Goal: Navigation & Orientation: Find specific page/section

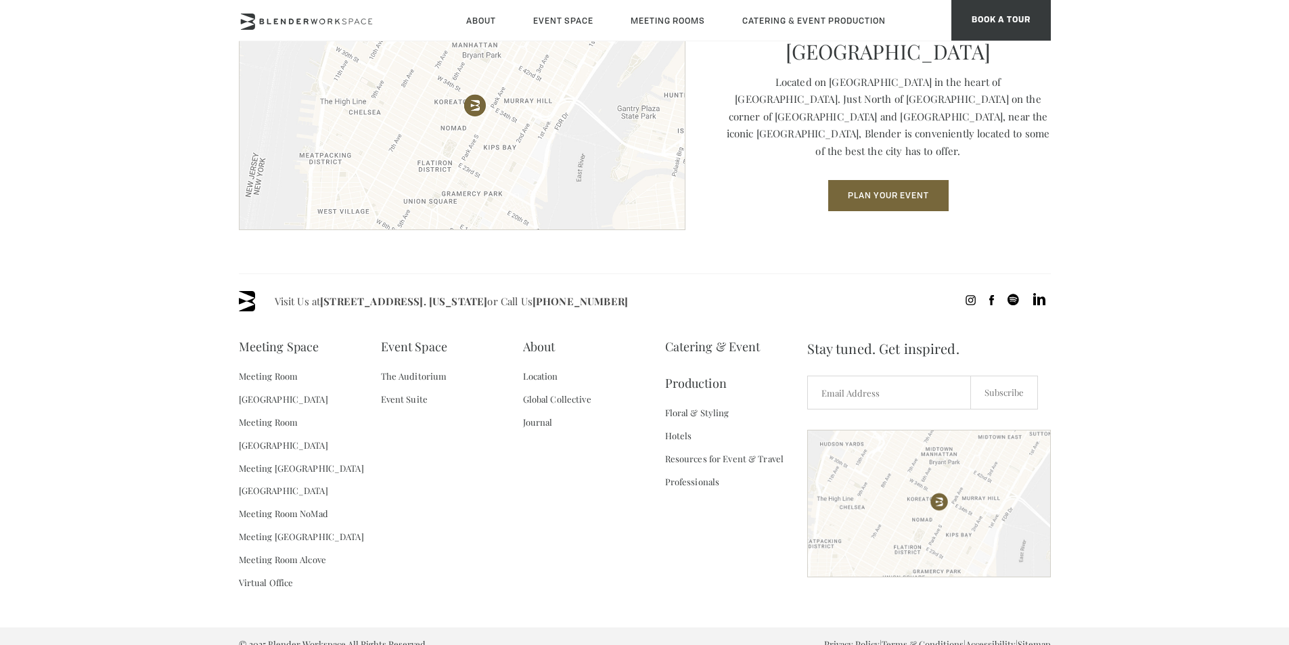
click at [995, 301] on span at bounding box center [1005, 301] width 90 height 20
click at [992, 300] on icon at bounding box center [991, 300] width 5 height 10
click at [551, 341] on link "About" at bounding box center [539, 346] width 32 height 37
